Goal: Task Accomplishment & Management: Complete application form

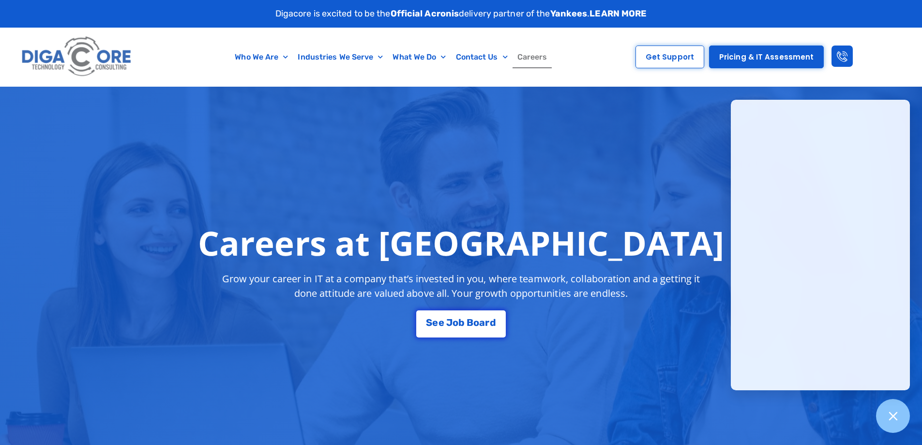
click at [543, 61] on link "Careers" at bounding box center [533, 57] width 40 height 22
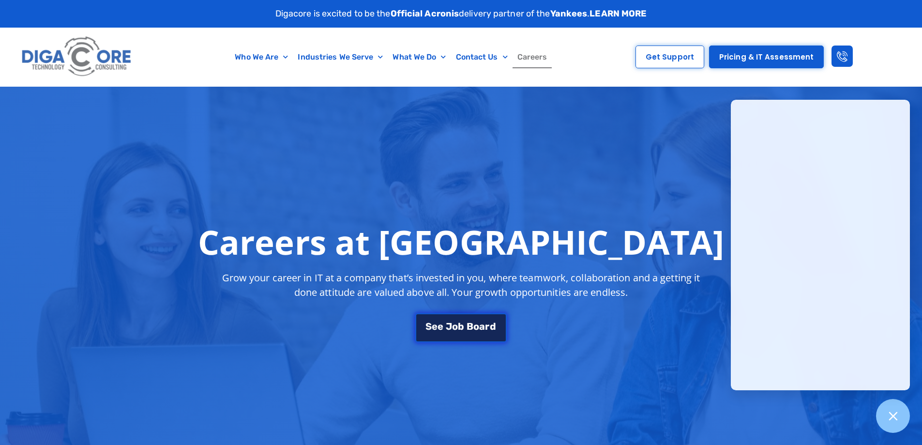
click at [449, 327] on span "J" at bounding box center [449, 326] width 6 height 10
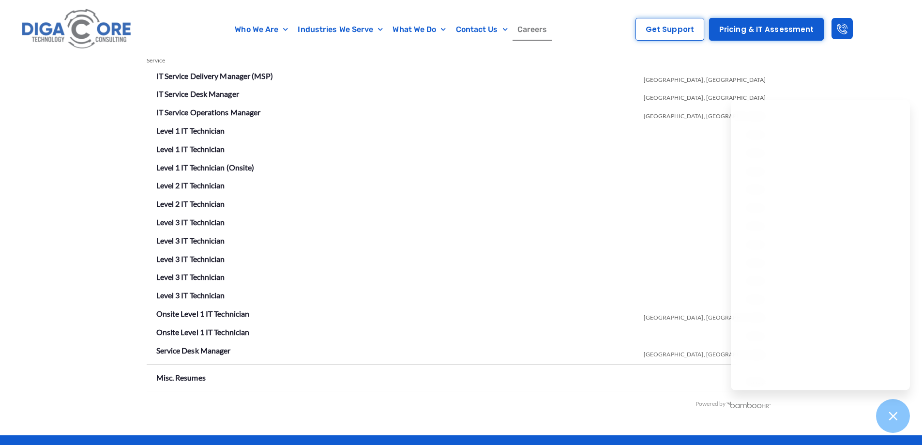
scroll to position [1753, 0]
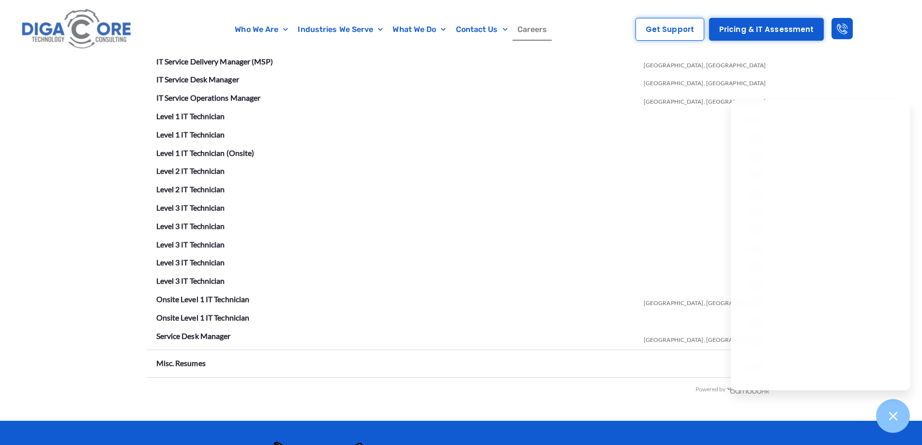
click at [231, 359] on li "Misc. Resumes Remote" at bounding box center [461, 363] width 610 height 15
click at [657, 192] on li "Level 2 IT Technician Remote" at bounding box center [461, 189] width 610 height 15
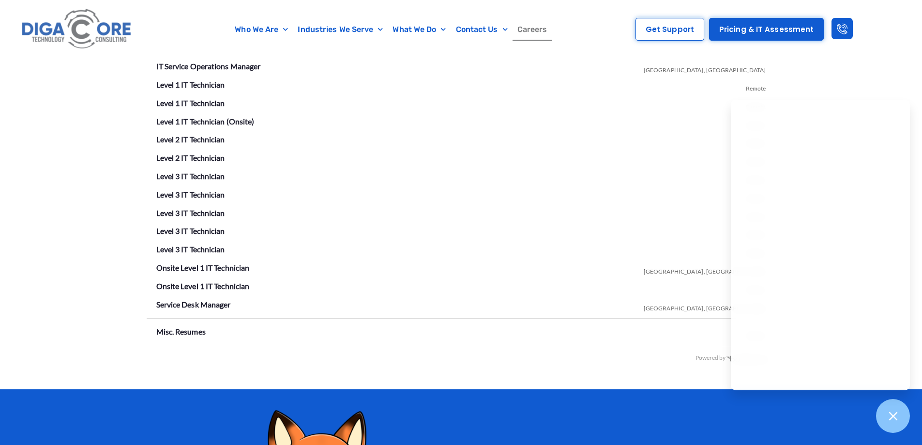
scroll to position [1801, 0]
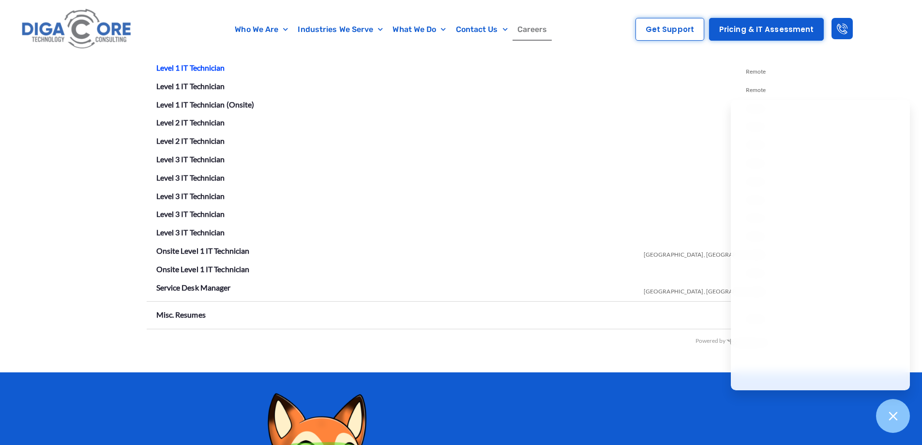
click at [196, 69] on link "Level 1 IT Technician" at bounding box center [190, 67] width 69 height 9
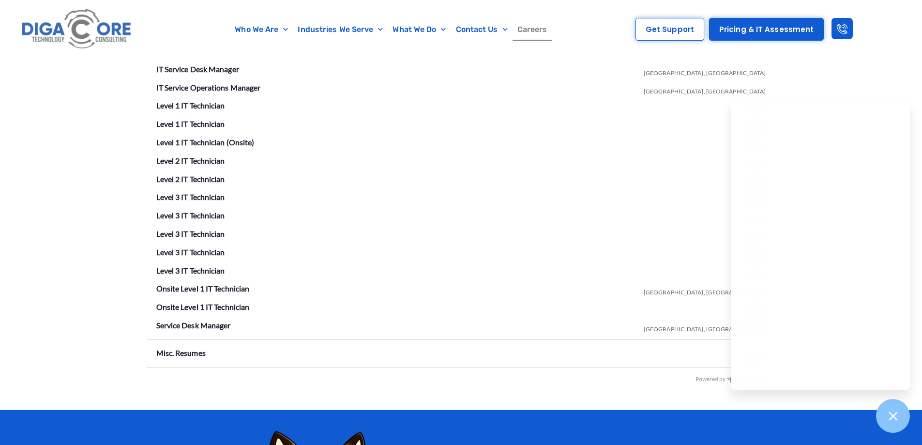
scroll to position [1768, 0]
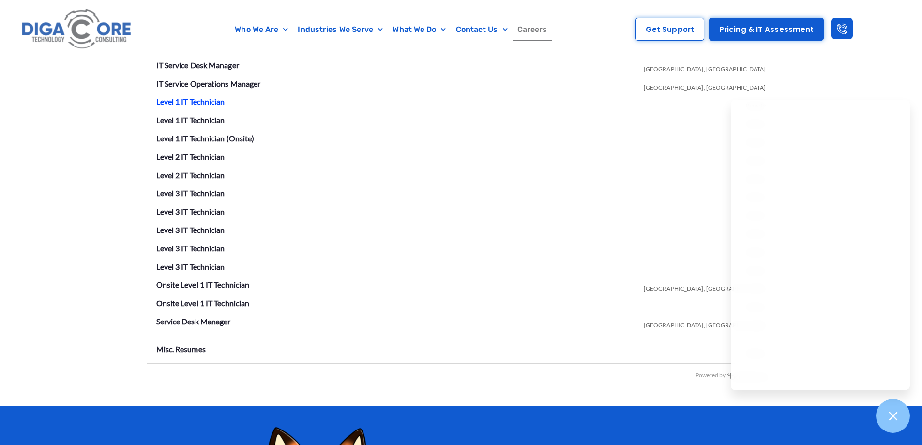
click at [201, 101] on link "Level 1 IT Technician" at bounding box center [190, 101] width 69 height 9
